Goal: Task Accomplishment & Management: Use online tool/utility

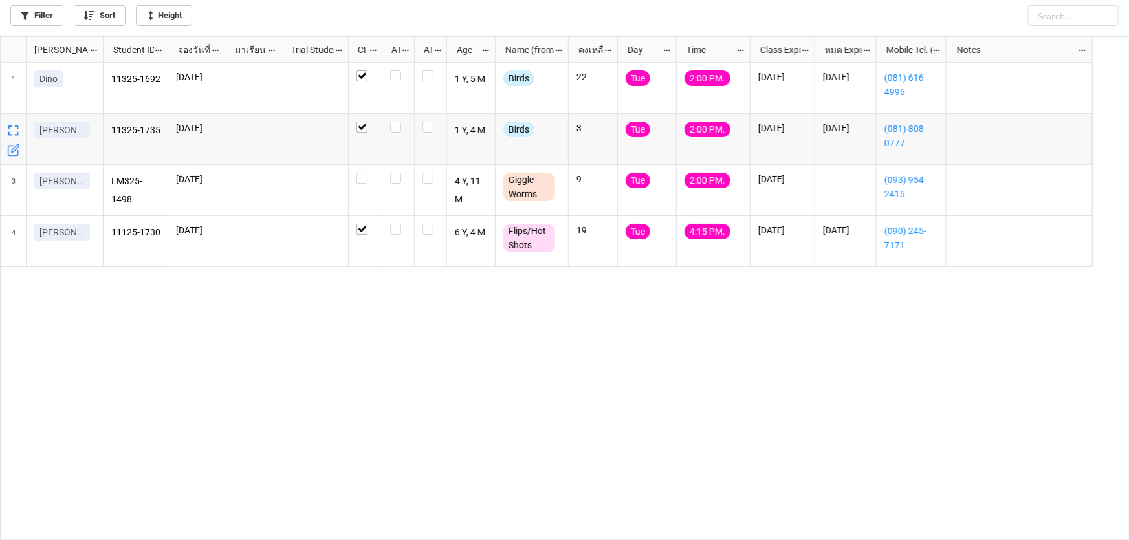
scroll to position [7, 7]
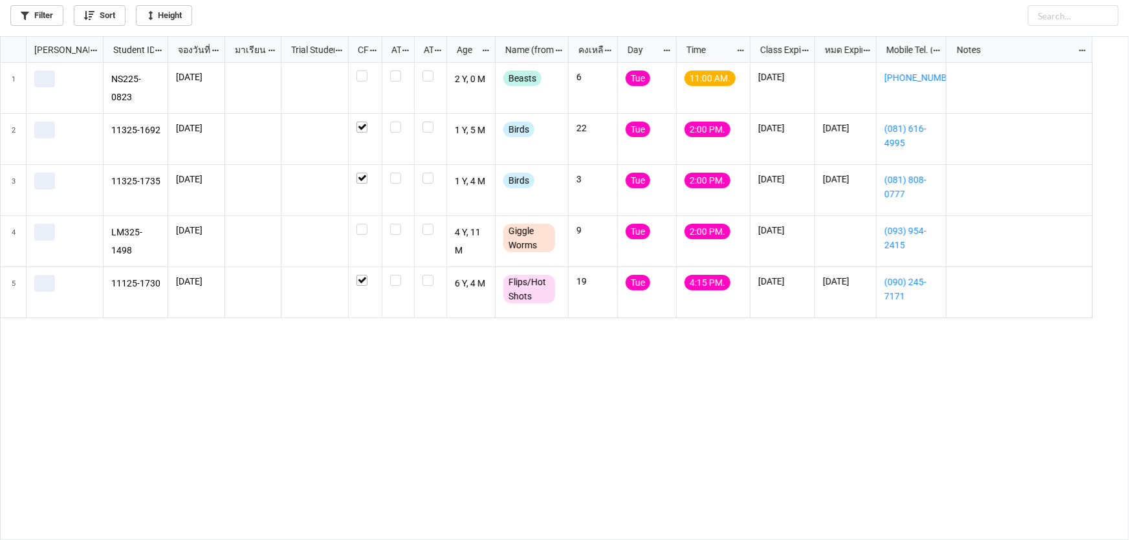
scroll to position [497, 1121]
click at [358, 224] on label "grid" at bounding box center [364, 224] width 17 height 0
click at [366, 224] on label "grid" at bounding box center [364, 224] width 17 height 0
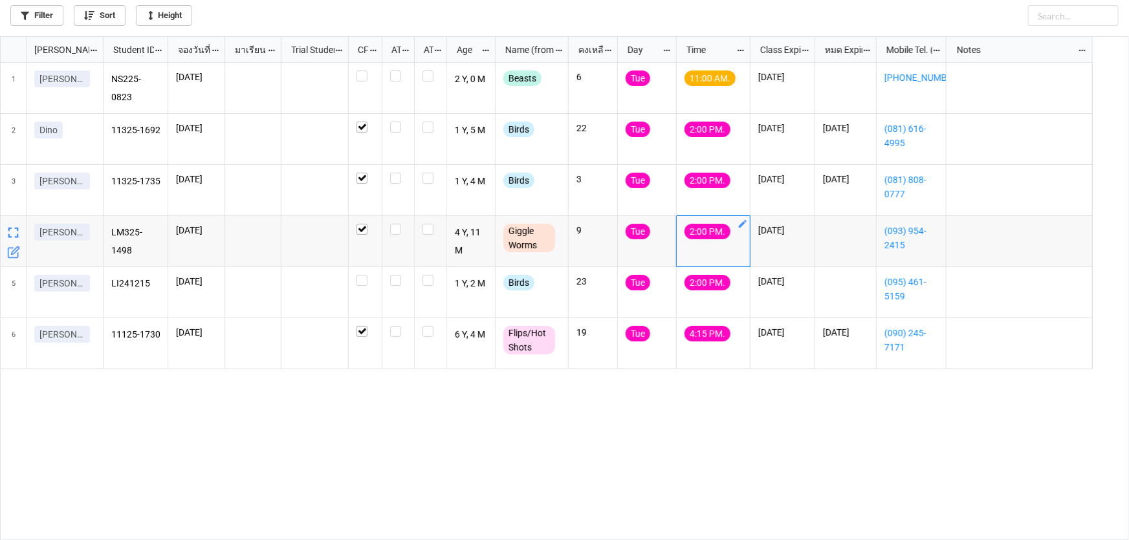
click at [747, 225] on icon "grid" at bounding box center [743, 224] width 10 height 10
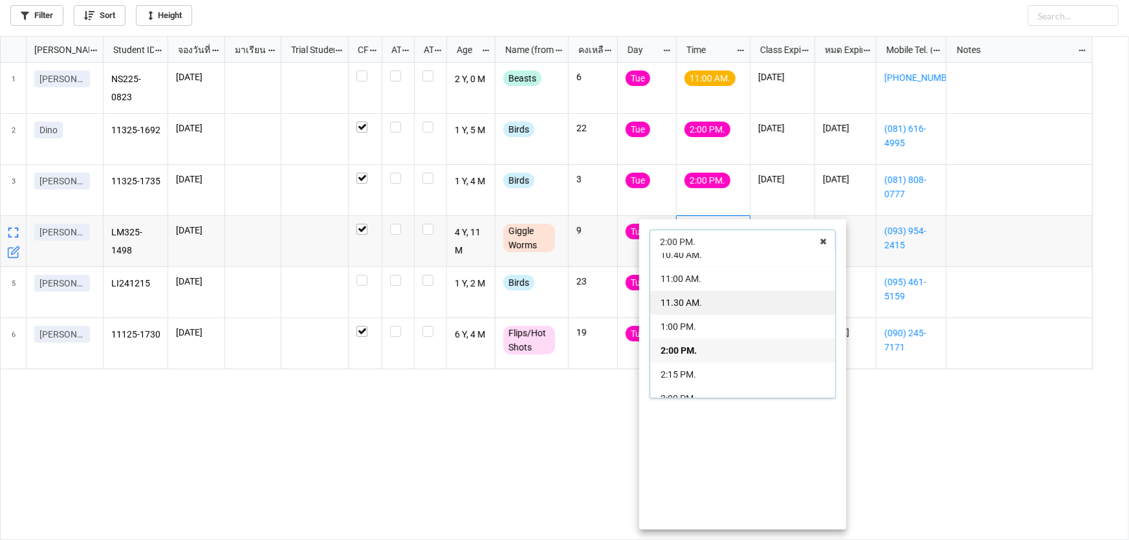
scroll to position [104, 0]
click at [703, 367] on div "3:00 PM." at bounding box center [742, 377] width 185 height 24
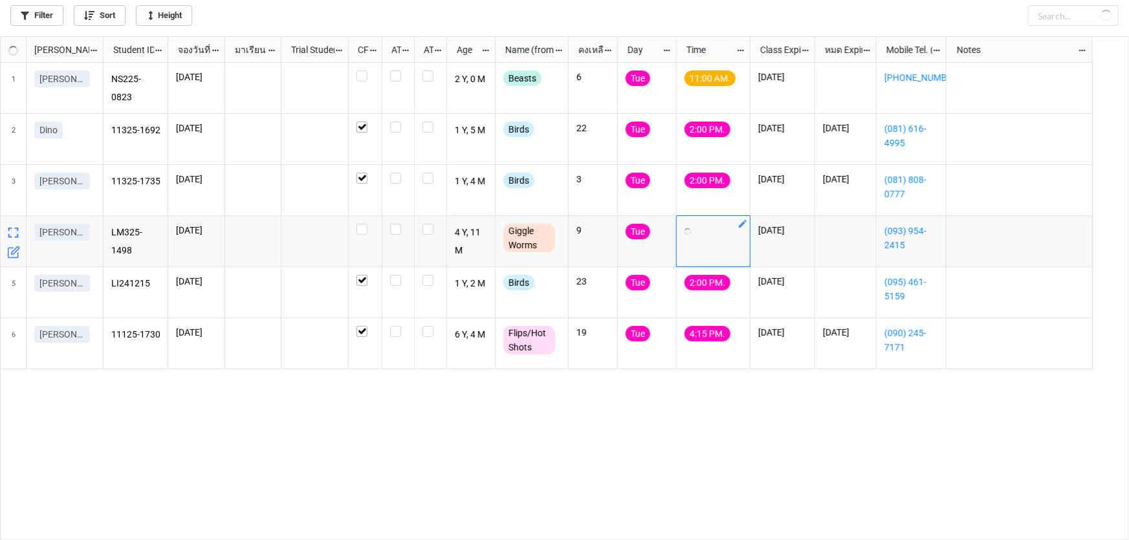
checkbox input "true"
checkbox input "false"
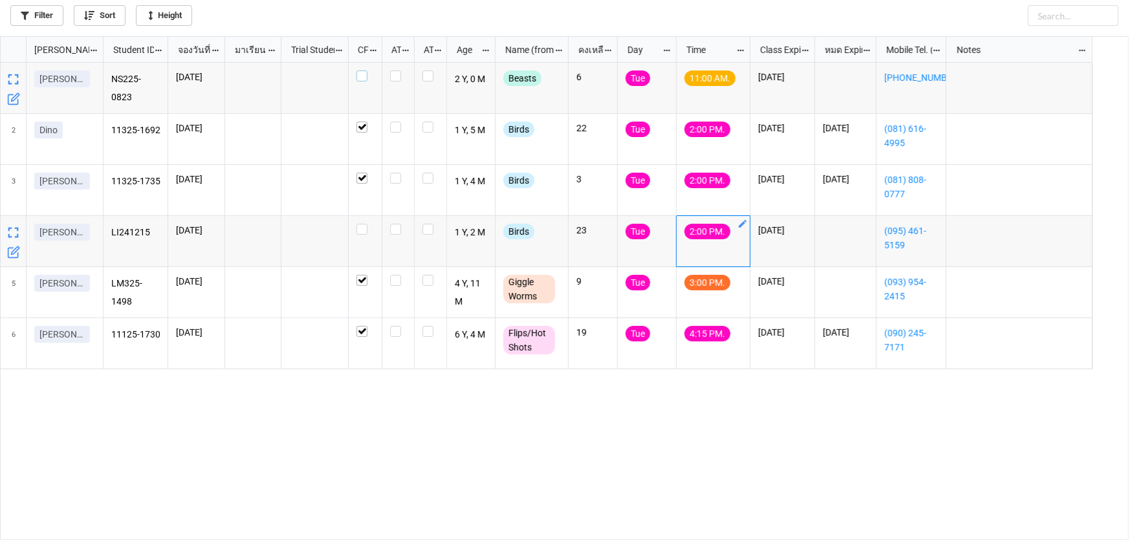
click at [362, 71] on label "grid" at bounding box center [364, 71] width 17 height 0
